Goal: Complete application form

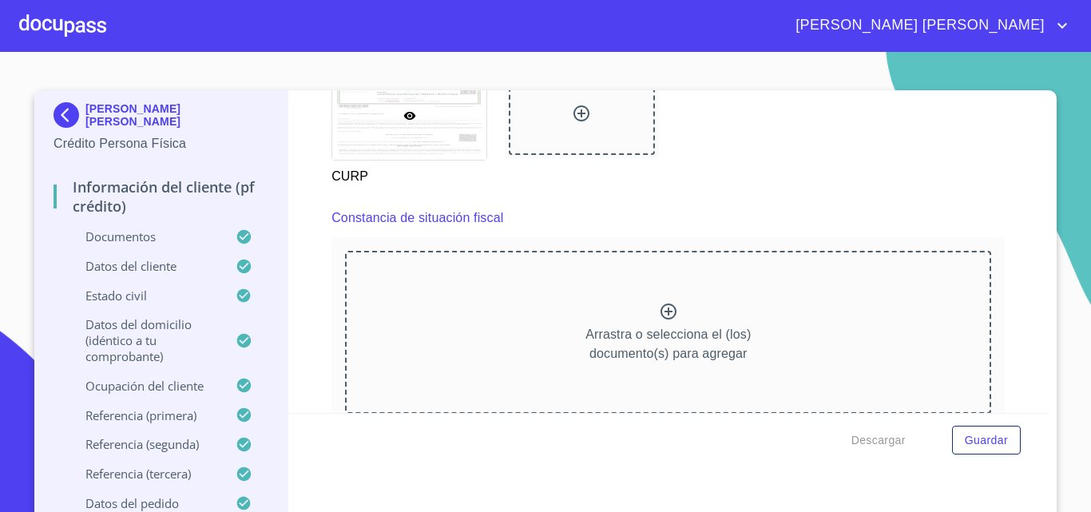
scroll to position [4207, 0]
click at [659, 323] on icon at bounding box center [668, 312] width 19 height 19
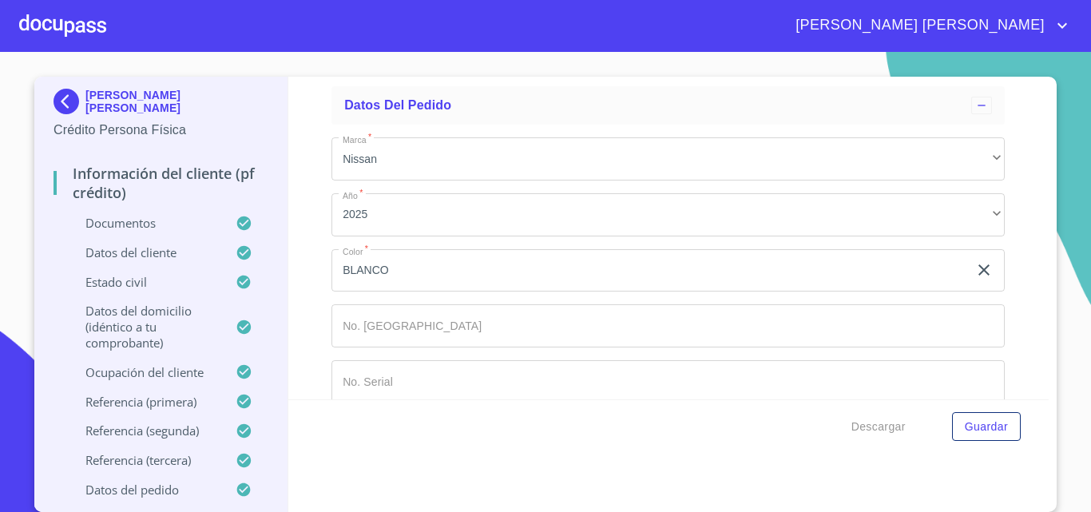
scroll to position [9280, 0]
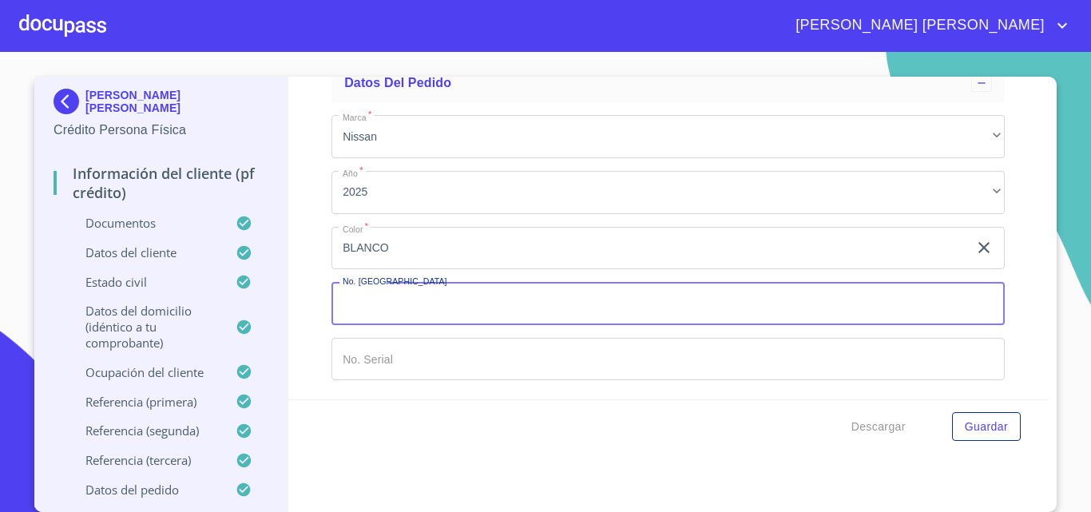
click at [472, 307] on input "Documento de identificación   *" at bounding box center [667, 303] width 673 height 43
type input "11823"
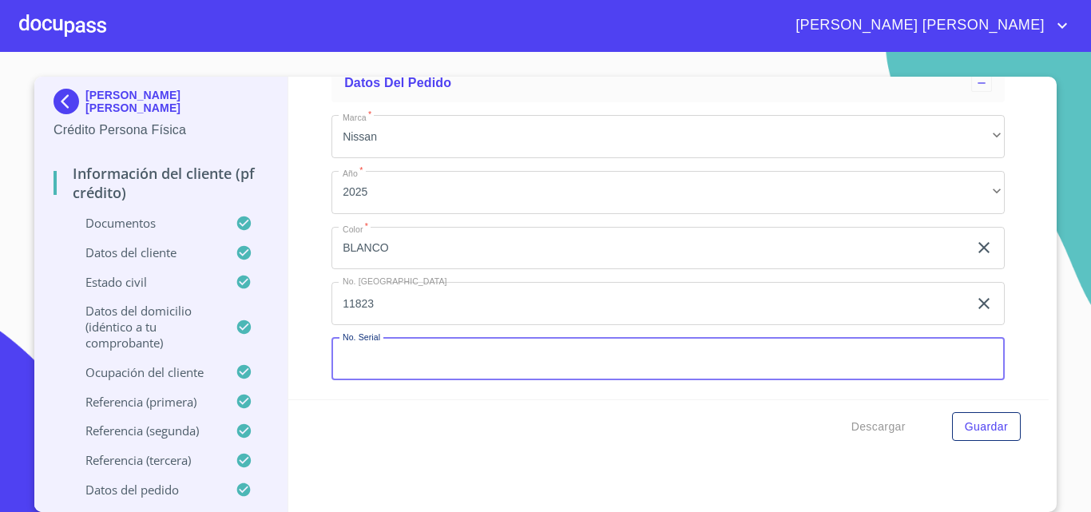
paste input "[US_VEHICLE_IDENTIFICATION_NUMBER]"
type input "[US_VEHICLE_IDENTIFICATION_NUMBER]"
click at [995, 435] on span "Guardar" at bounding box center [986, 427] width 43 height 20
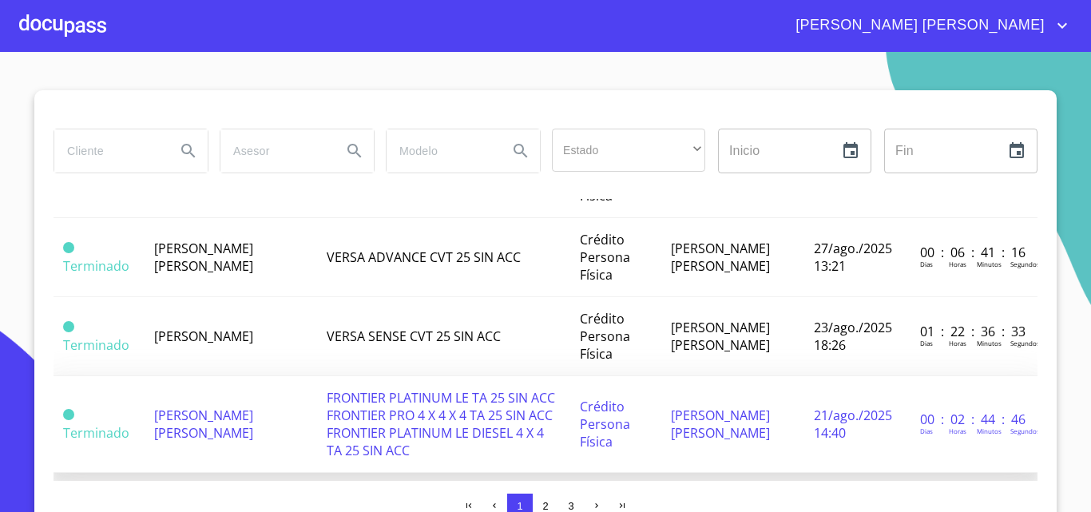
scroll to position [319, 0]
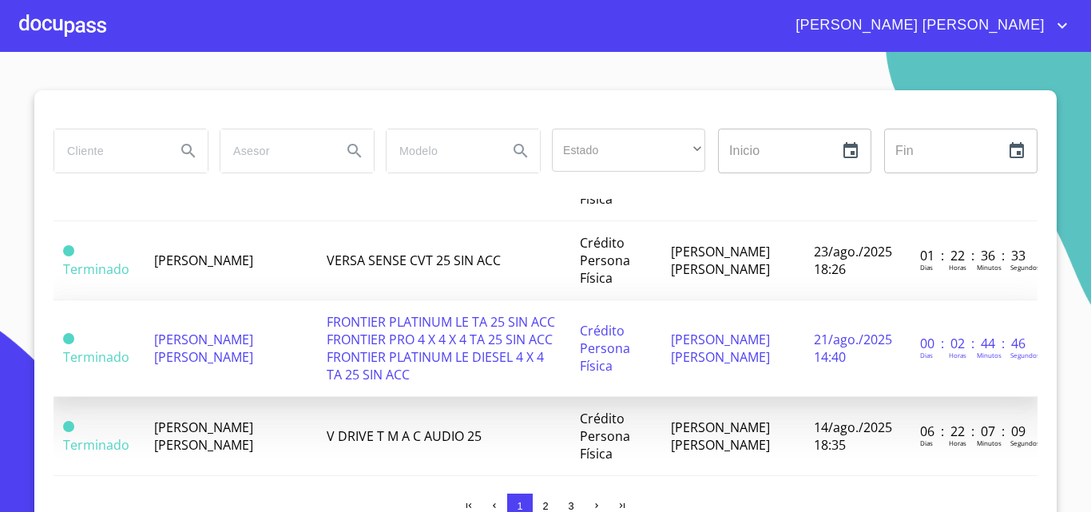
click at [354, 367] on span "FRONTIER PLATINUM LE TA 25 SIN ACC FRONTIER PRO 4 X 4 X 4 TA 25 SIN ACC FRONTIE…" at bounding box center [441, 348] width 228 height 70
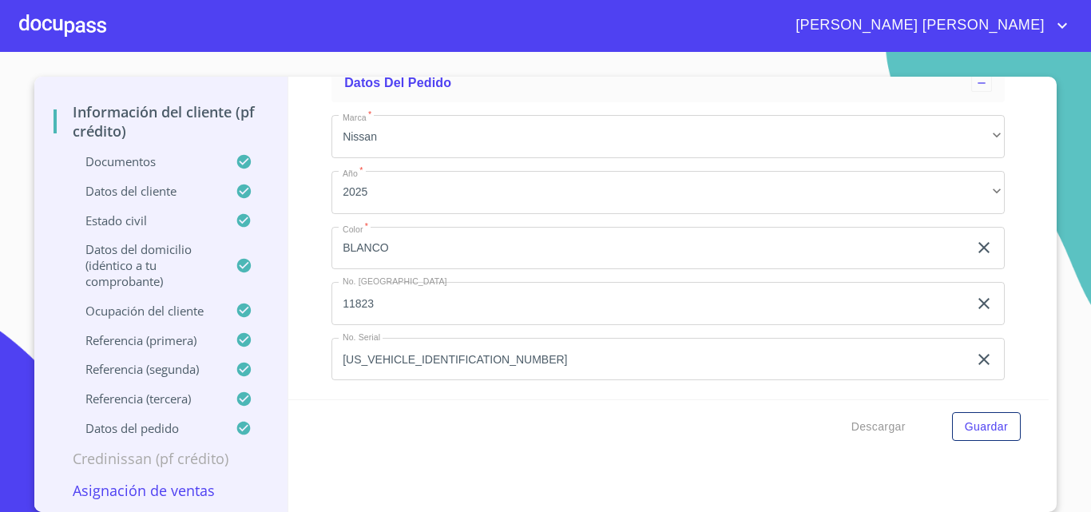
click at [144, 494] on p "Asignación de Ventas" at bounding box center [161, 490] width 215 height 19
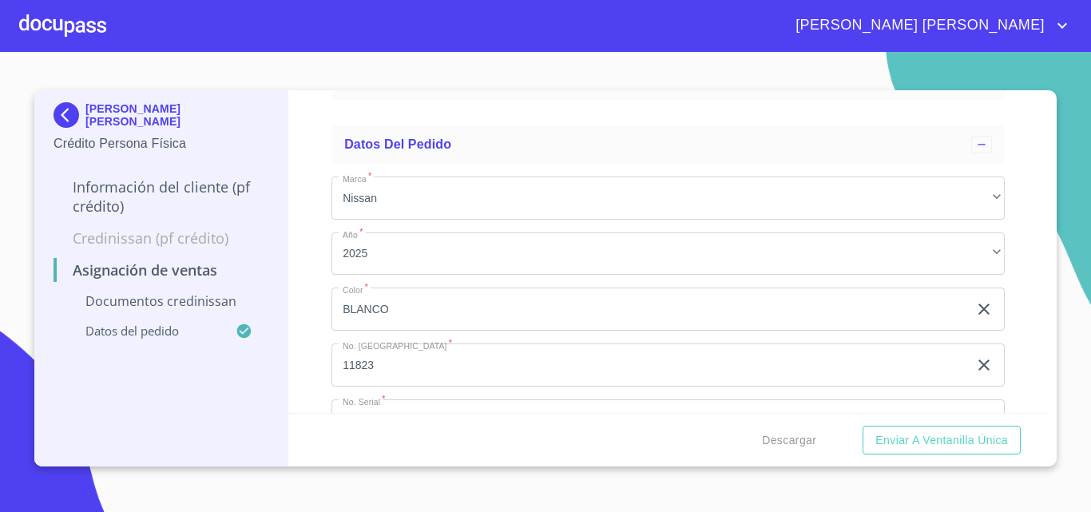
scroll to position [402, 0]
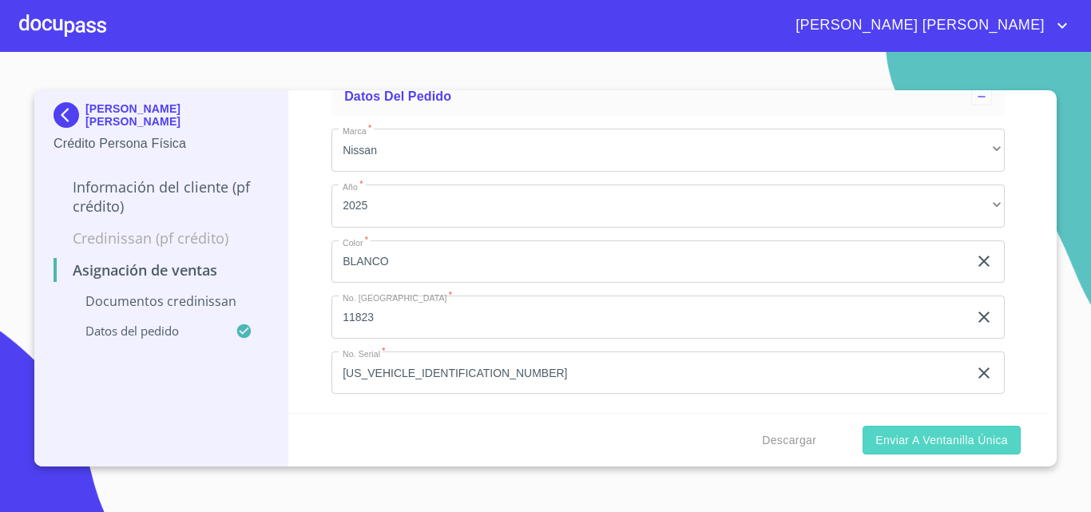
click at [961, 439] on span "Enviar a Ventanilla única" at bounding box center [941, 440] width 133 height 20
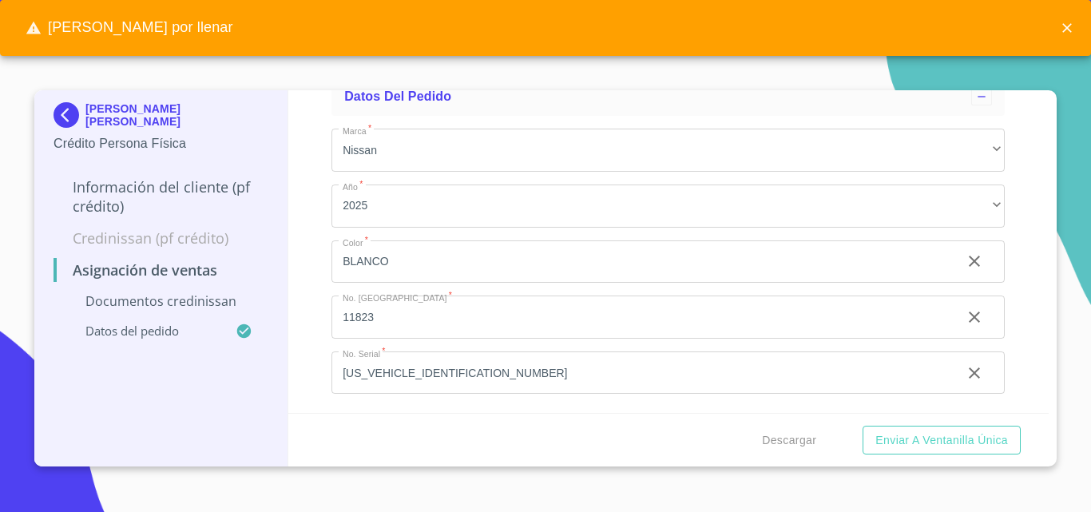
scroll to position [82, 0]
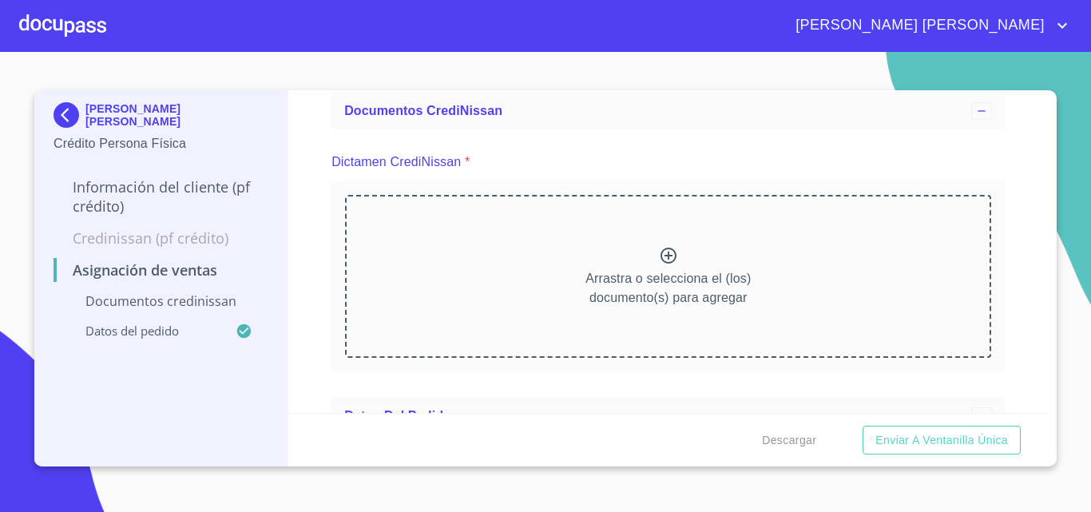
click at [662, 267] on div at bounding box center [668, 257] width 19 height 23
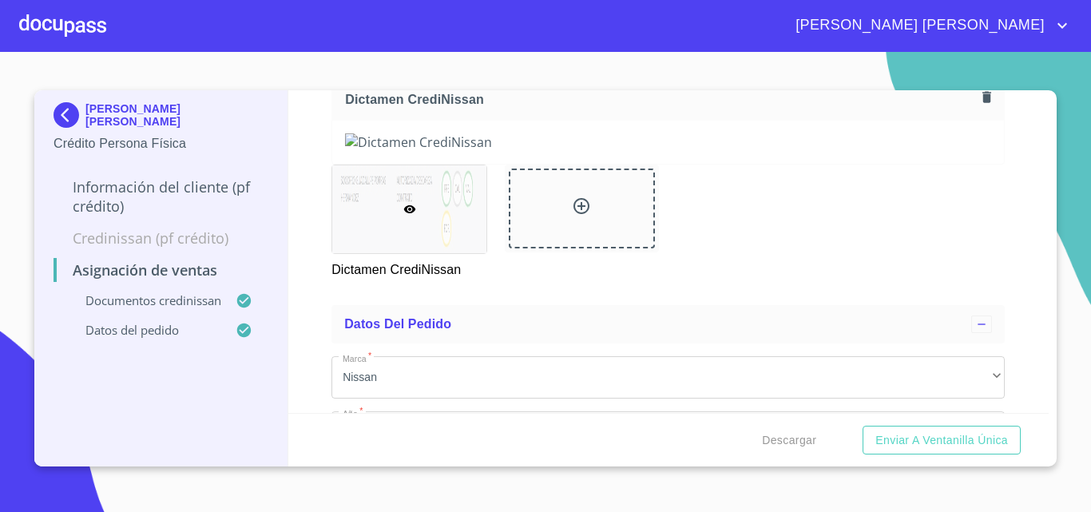
scroll to position [242, 0]
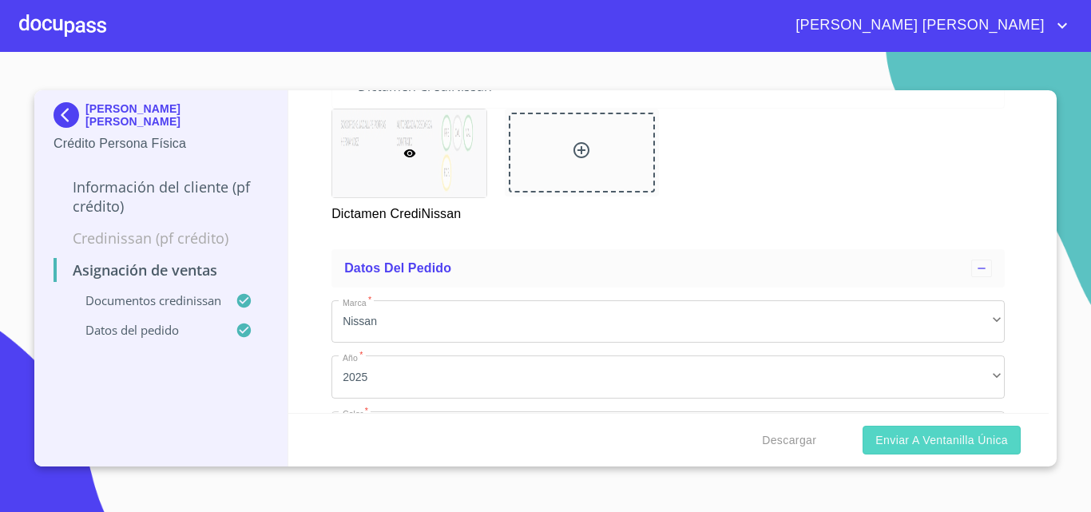
click at [938, 437] on span "Enviar a Ventanilla única" at bounding box center [941, 440] width 133 height 20
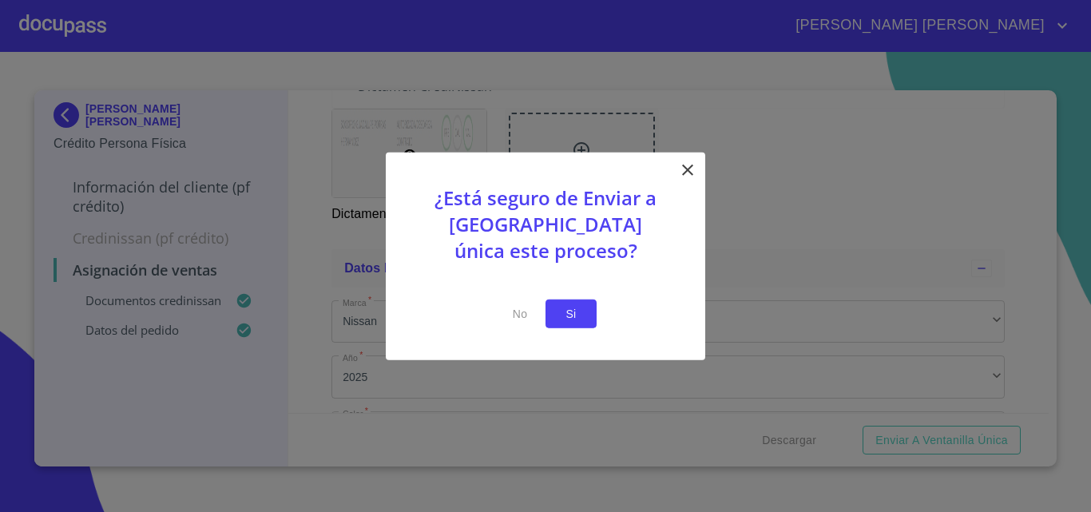
click at [561, 321] on span "Si" at bounding box center [571, 313] width 26 height 20
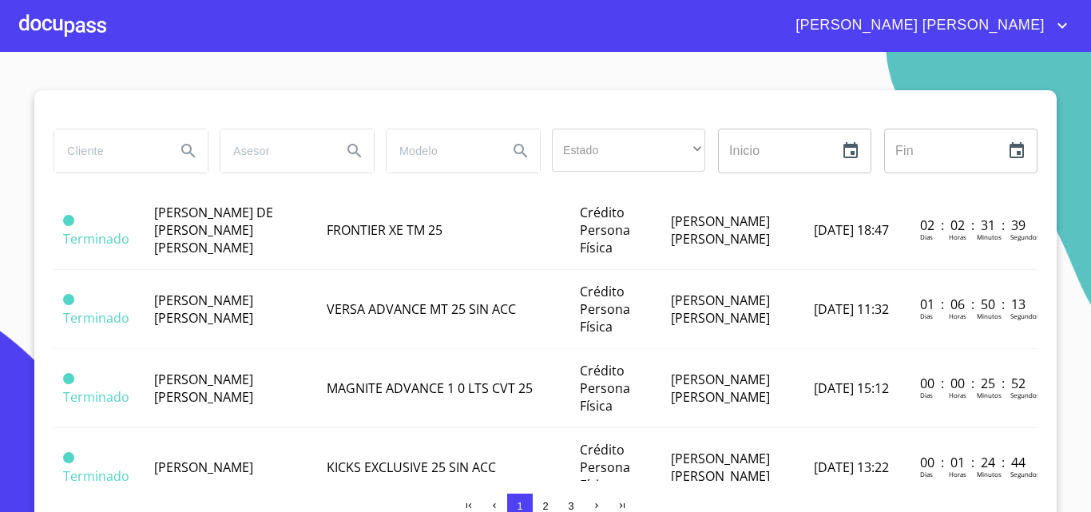
scroll to position [799, 0]
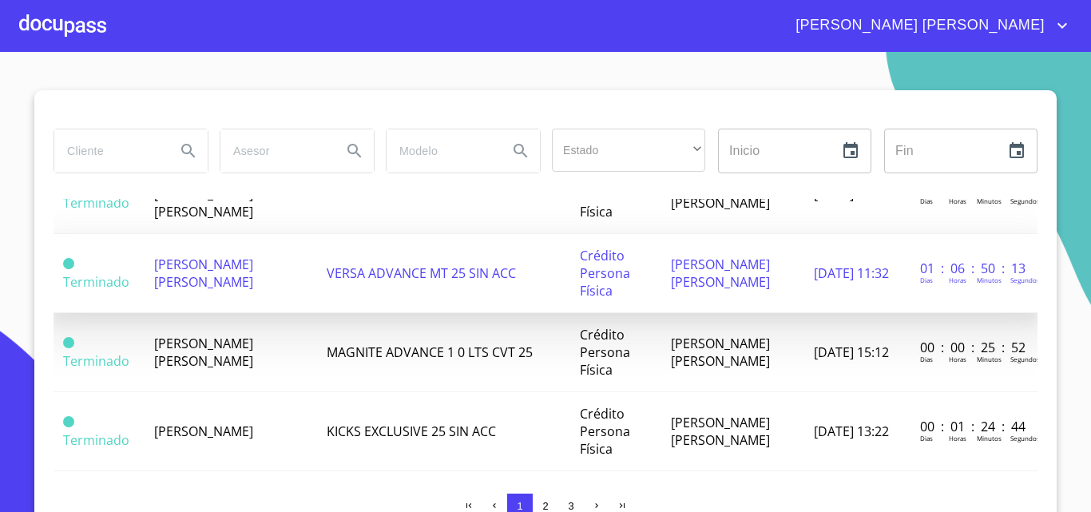
click at [327, 282] on span "VERSA ADVANCE MT 25 SIN ACC" at bounding box center [421, 273] width 189 height 18
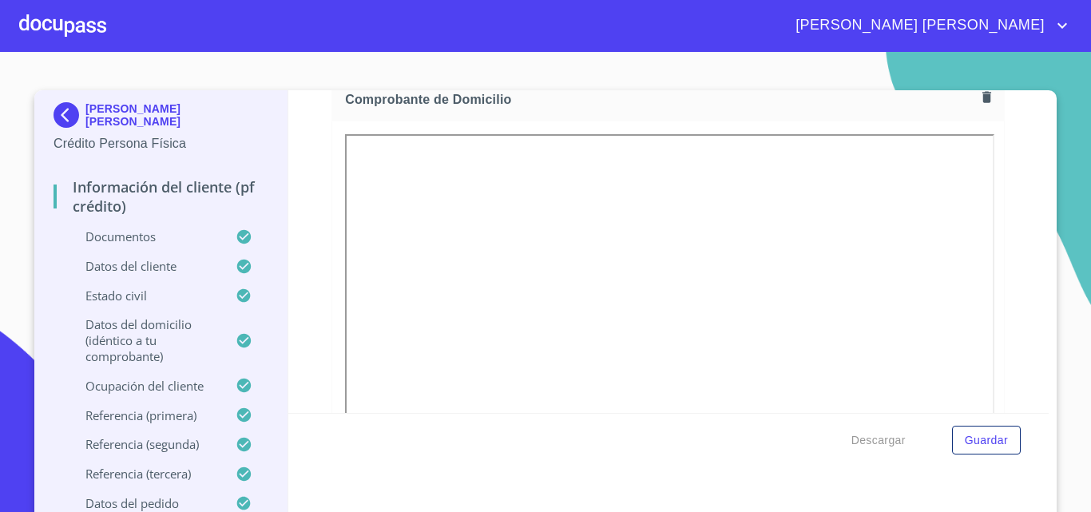
scroll to position [958, 0]
click at [116, 113] on p "[PERSON_NAME] [PERSON_NAME]" at bounding box center [176, 115] width 183 height 26
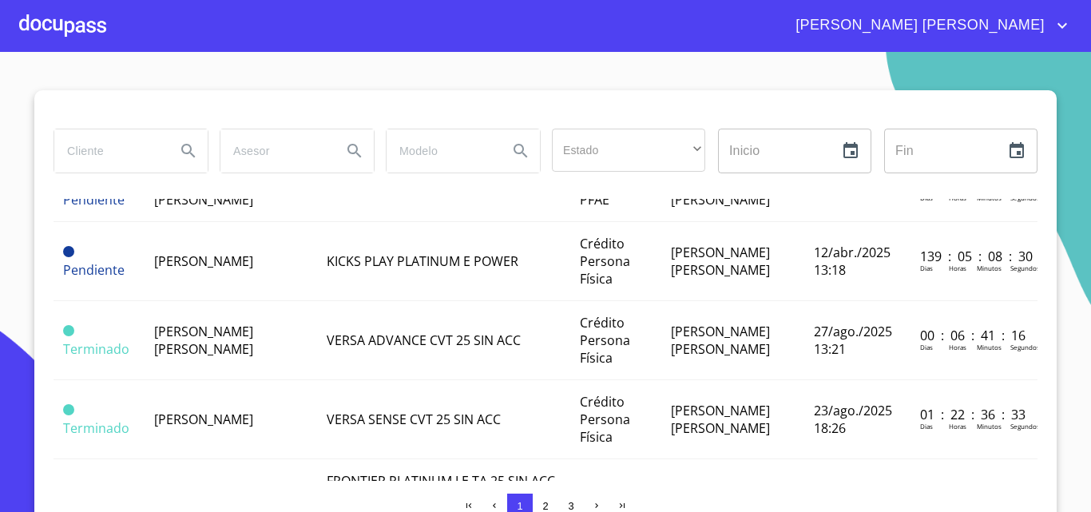
scroll to position [160, 0]
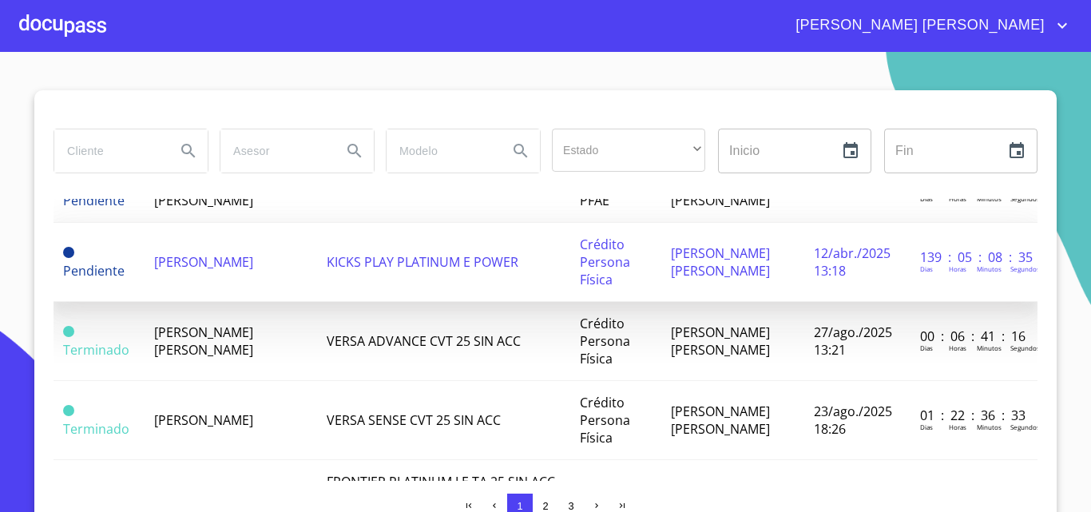
click at [431, 271] on span "KICKS PLAY PLATINUM E POWER" at bounding box center [423, 262] width 192 height 18
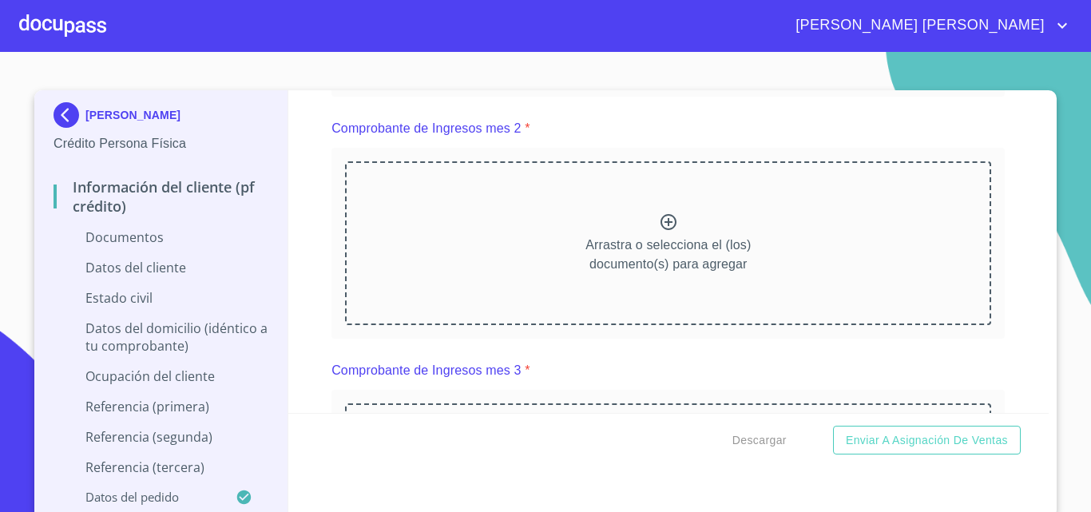
scroll to position [1038, 0]
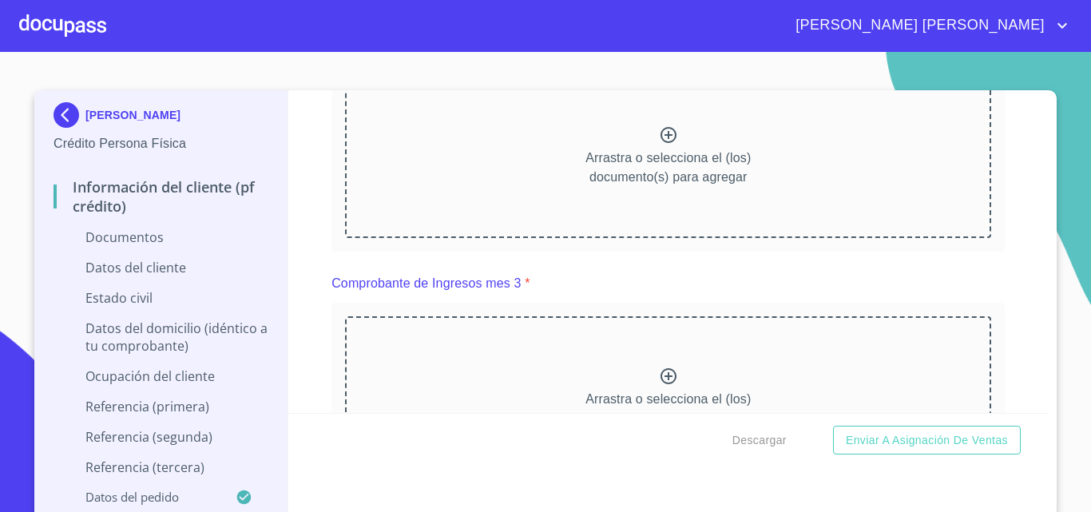
click at [60, 112] on img at bounding box center [70, 115] width 32 height 26
